Goal: Check status: Check status

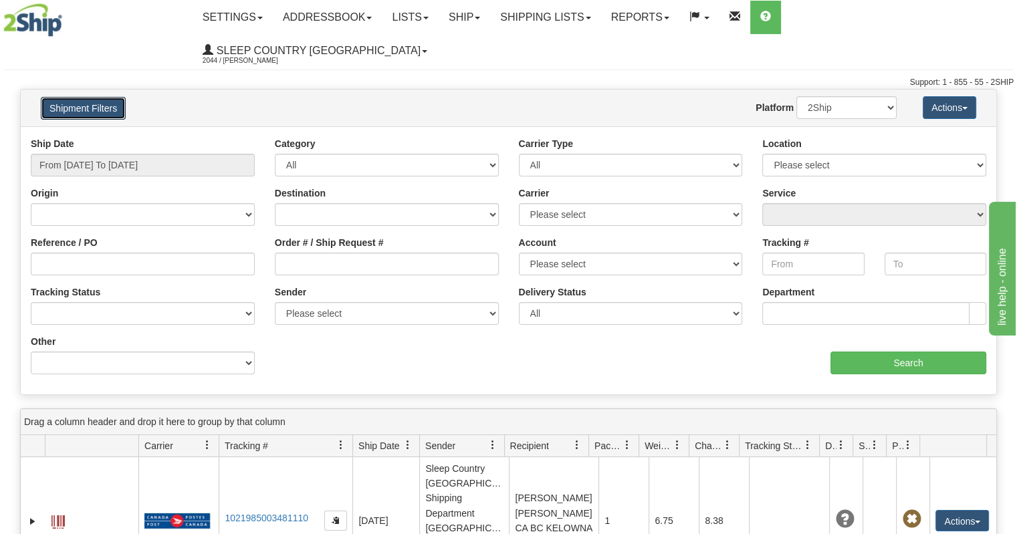
click at [109, 97] on button "Shipment Filters" at bounding box center [83, 108] width 85 height 23
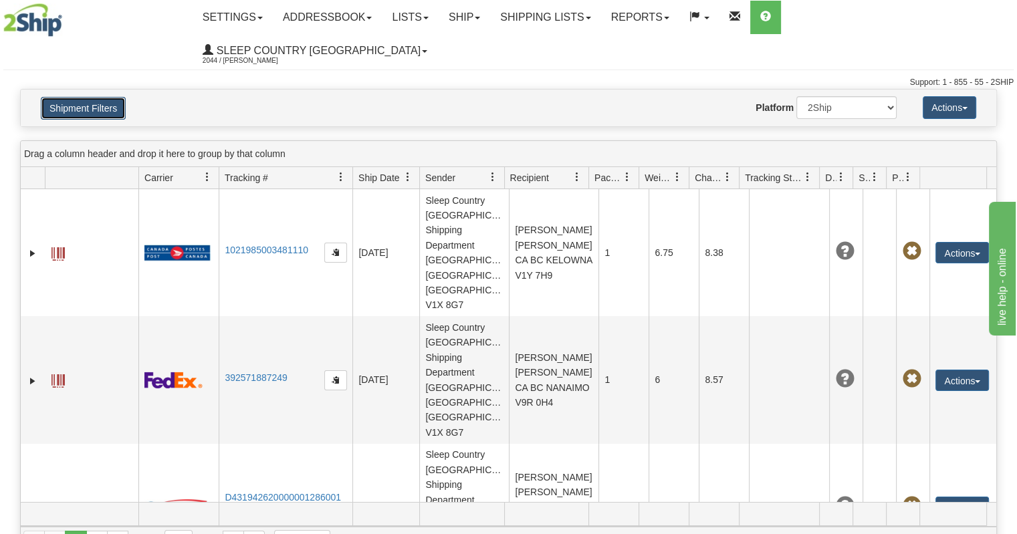
click at [110, 97] on button "Shipment Filters" at bounding box center [83, 108] width 85 height 23
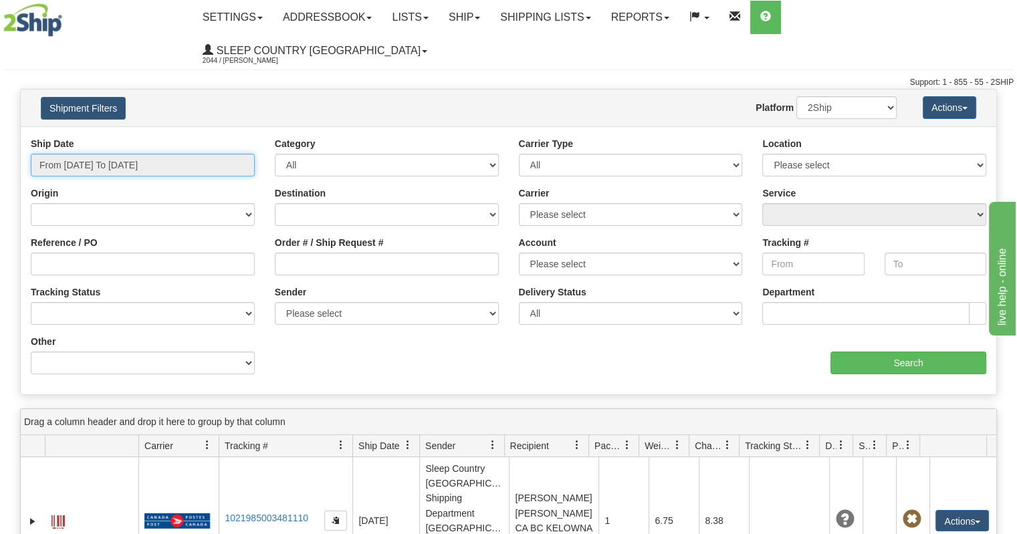
click at [123, 154] on input "From [DATE] To [DATE]" at bounding box center [143, 165] width 224 height 23
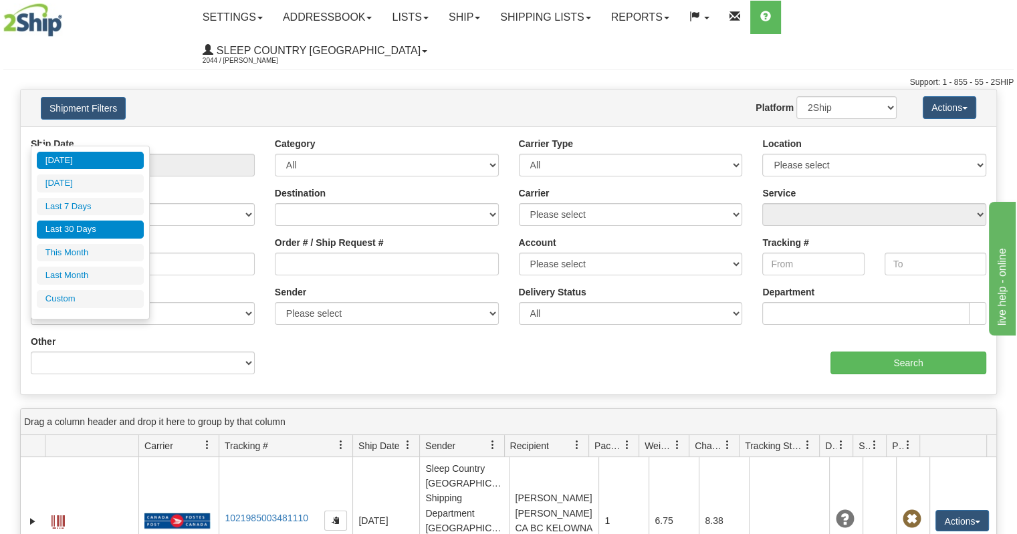
click at [96, 232] on li "Last 30 Days" at bounding box center [90, 230] width 107 height 18
type input "From [DATE] To [DATE]"
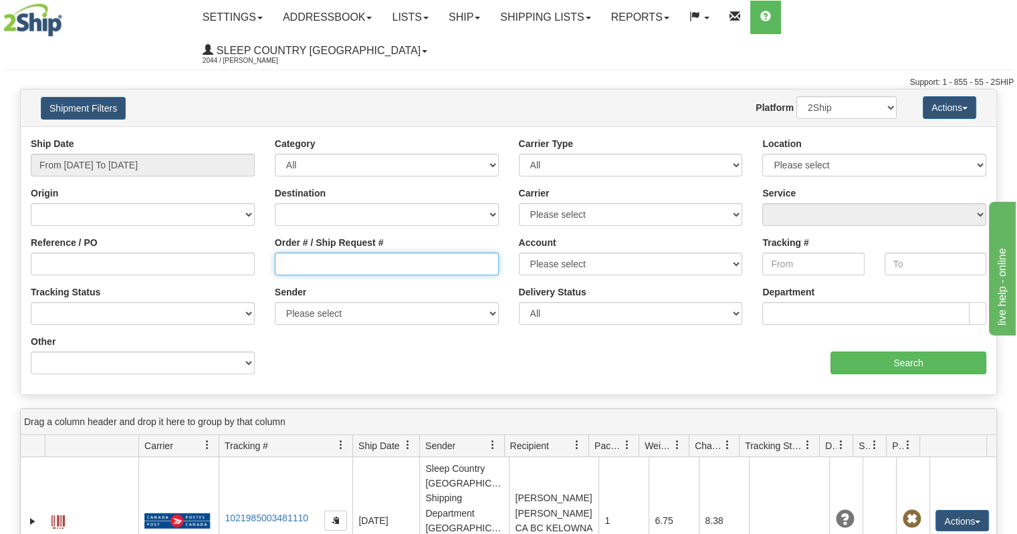
click at [330, 253] on input "Order # / Ship Request #" at bounding box center [387, 264] width 224 height 23
paste input "9002I024579"
type input "9002I024579"
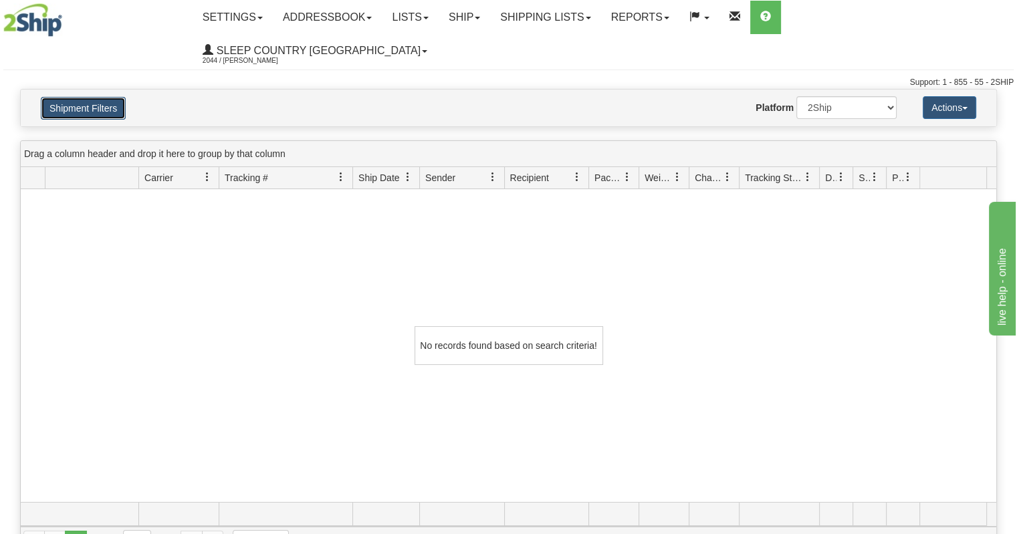
click at [87, 97] on button "Shipment Filters" at bounding box center [83, 108] width 85 height 23
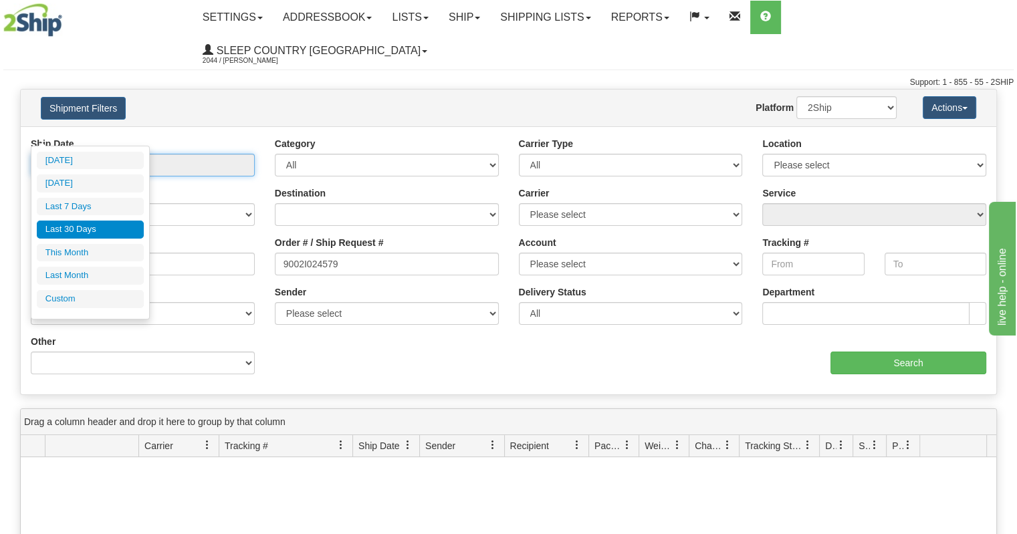
click at [174, 154] on input "From [DATE] To [DATE]" at bounding box center [143, 165] width 224 height 23
type input "[DATE]"
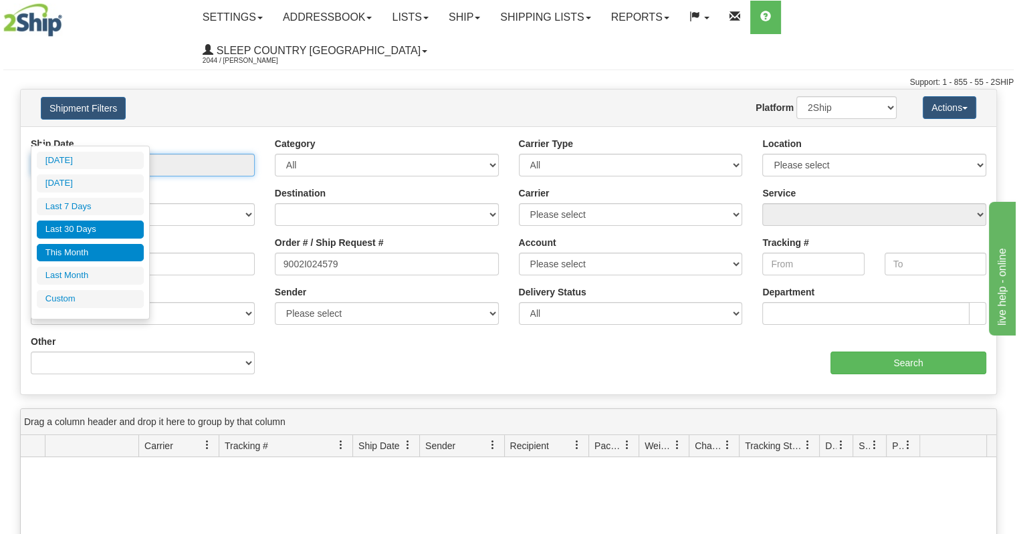
type input "[DATE]"
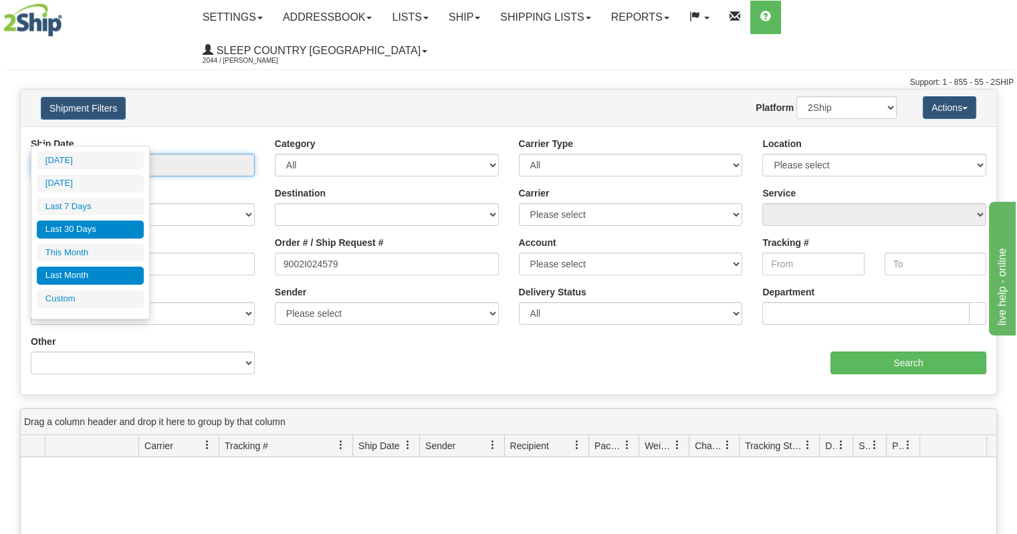
type input "[DATE]"
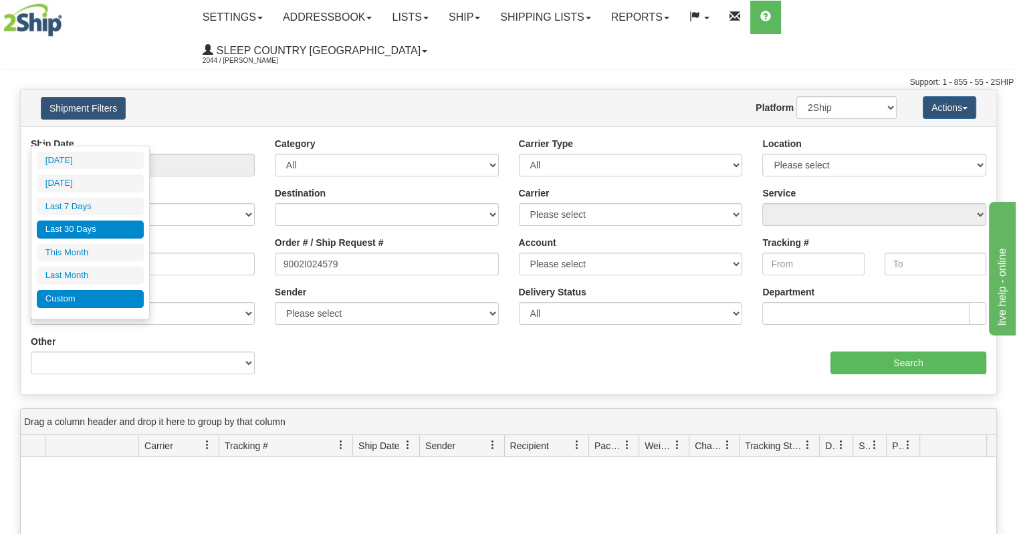
click at [85, 294] on li "Custom" at bounding box center [90, 299] width 107 height 18
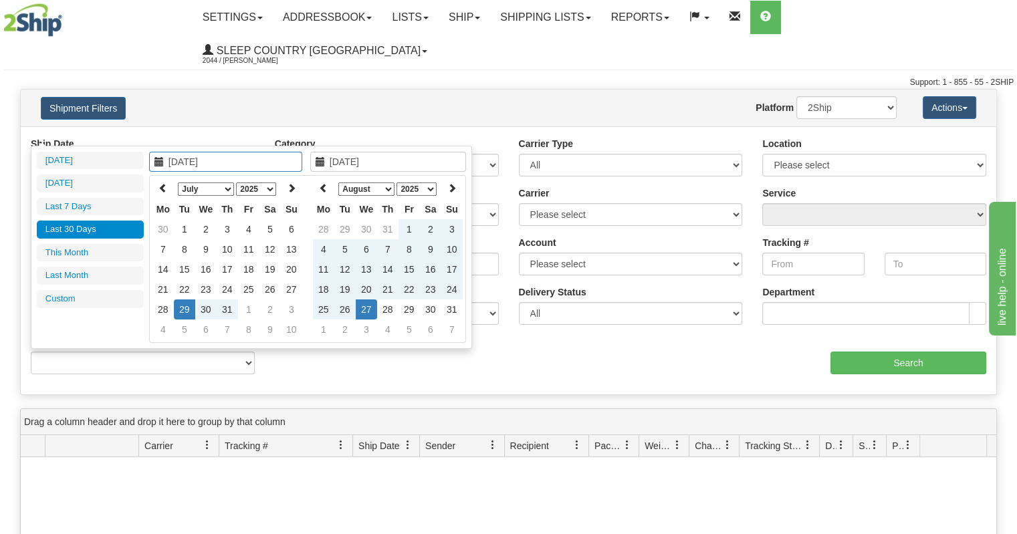
type input "[DATE]"
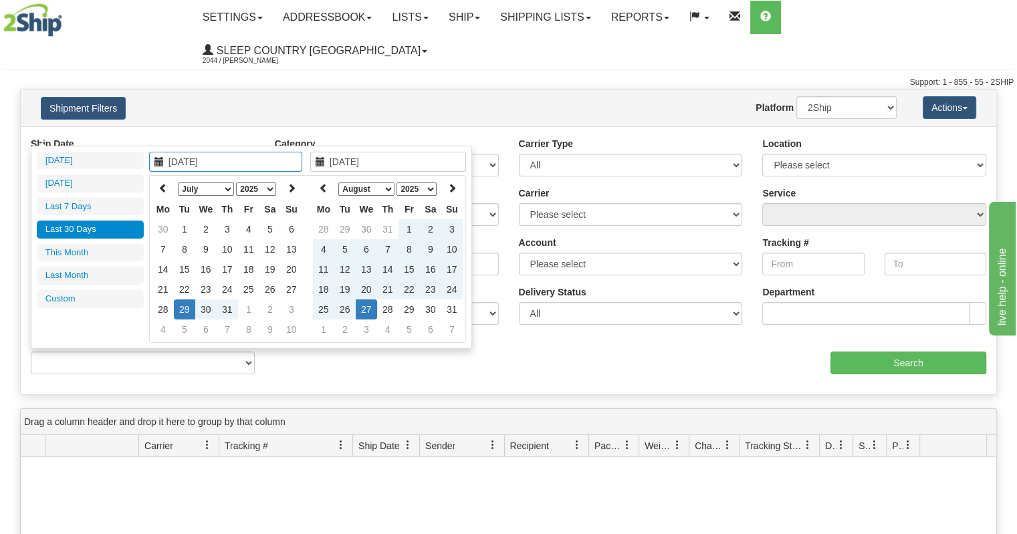
type input "[DATE]"
click at [185, 219] on td "1" at bounding box center [184, 229] width 21 height 20
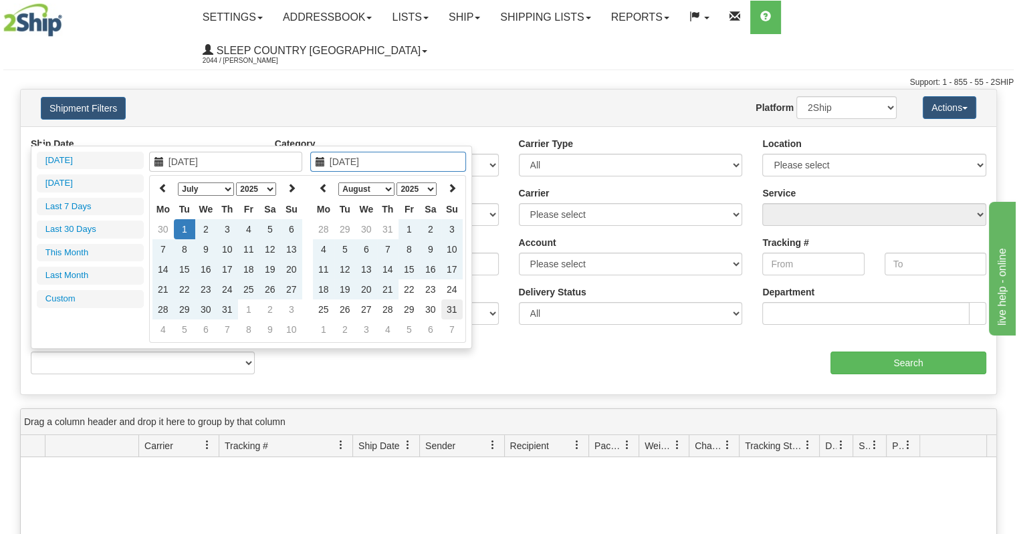
type input "[DATE]"
click at [459, 312] on td "31" at bounding box center [451, 310] width 21 height 20
type input "From [DATE] To [DATE]"
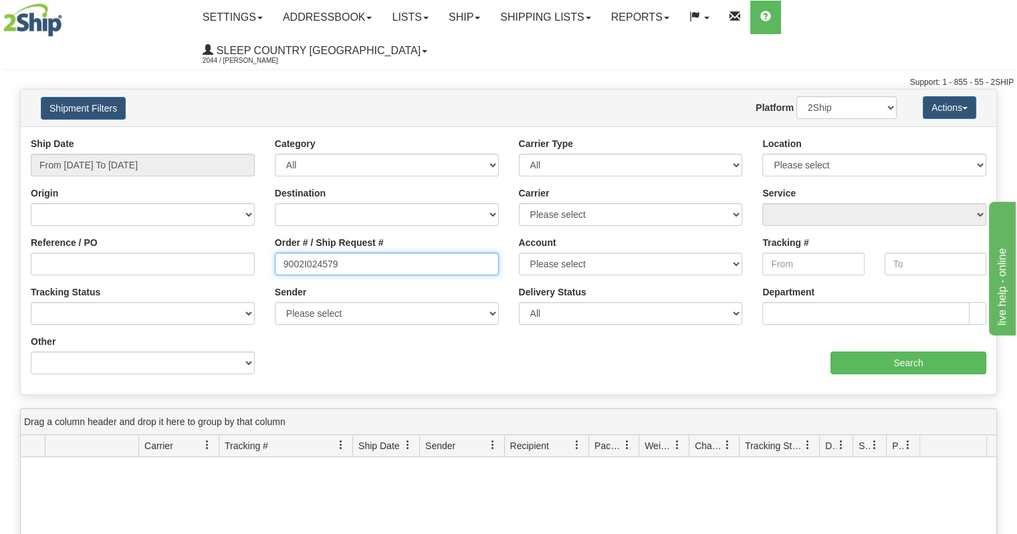
click at [304, 253] on input "9002I024579" at bounding box center [387, 264] width 224 height 23
click at [224, 245] on div "Reference / PO" at bounding box center [143, 260] width 244 height 49
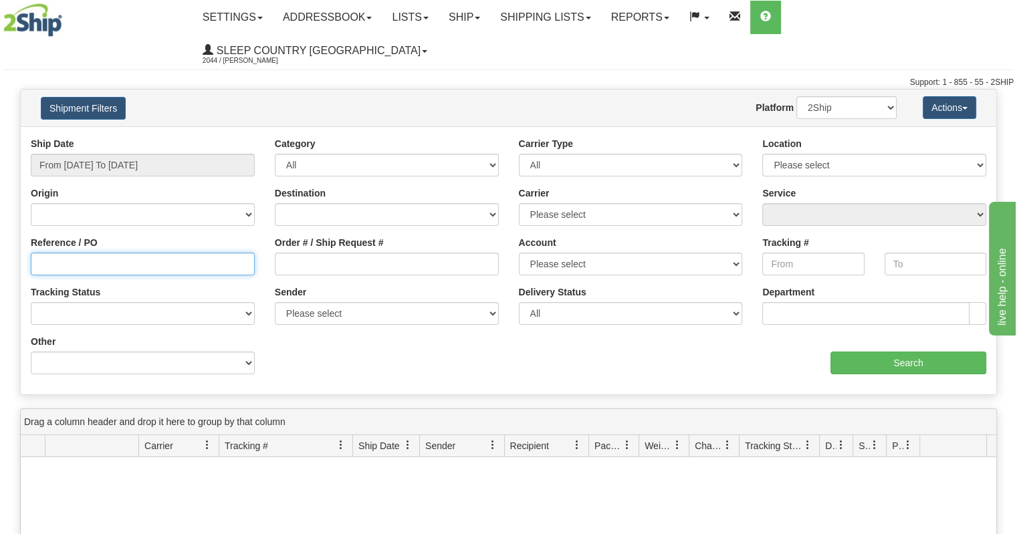
click at [221, 253] on input "Reference / PO" at bounding box center [143, 264] width 224 height 23
paste input "9002I024579"
click at [221, 253] on input "9002I024579" at bounding box center [143, 264] width 224 height 23
type input "9002I024579"
